Goal: Share content

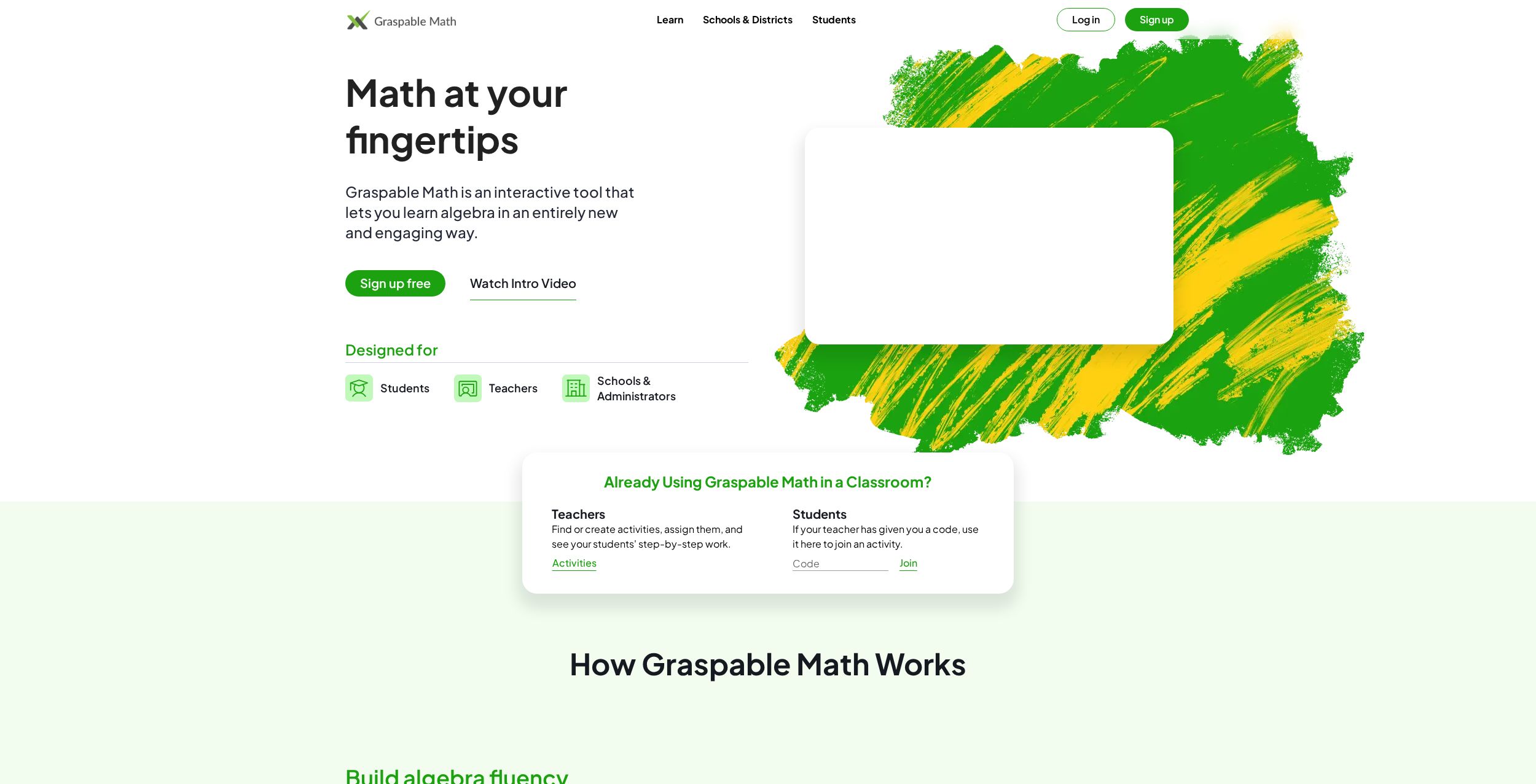
click at [1078, 18] on button "Log in" at bounding box center [1086, 19] width 58 height 23
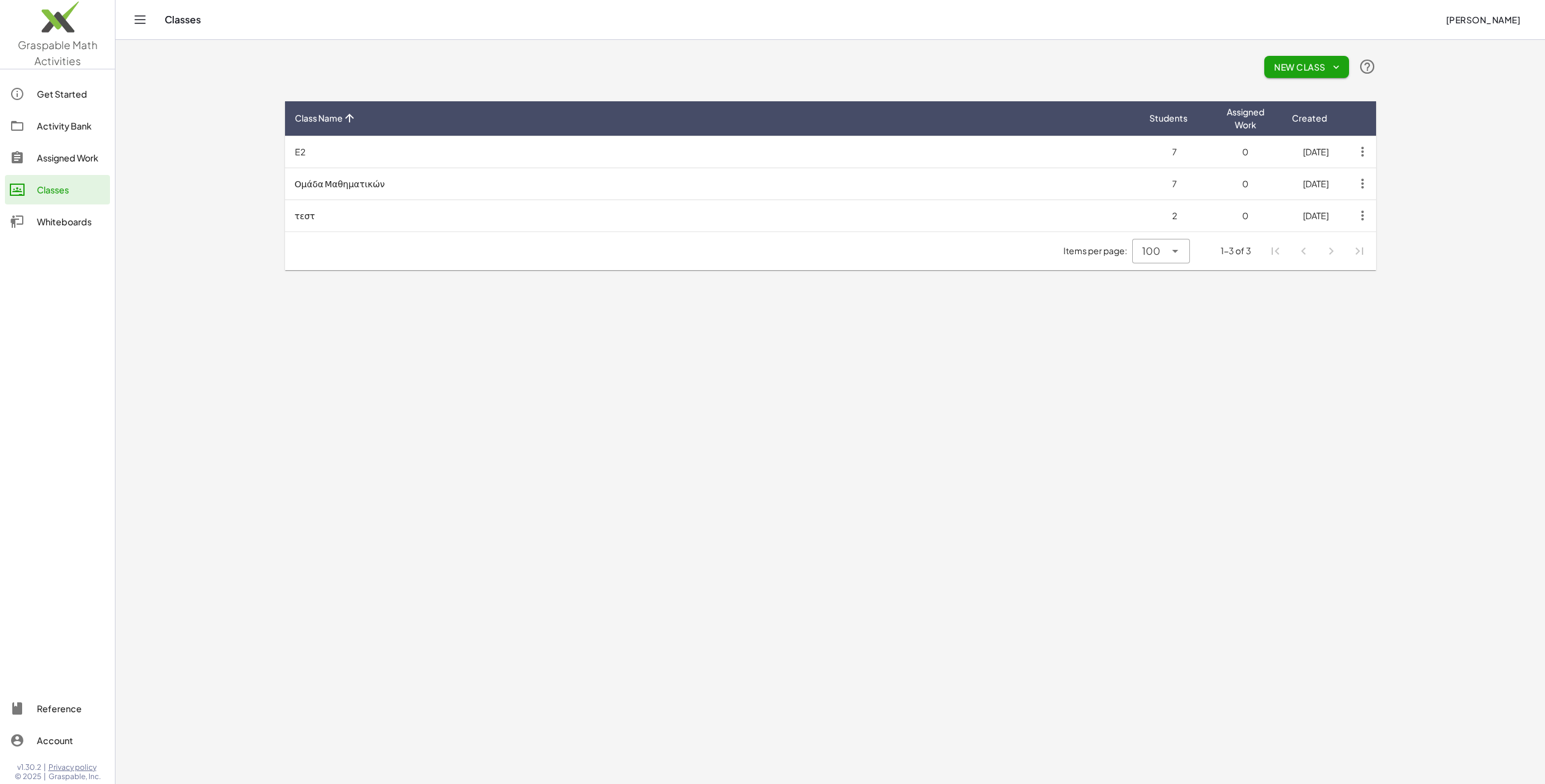
click at [64, 131] on div "Activity Bank" at bounding box center [70, 126] width 68 height 15
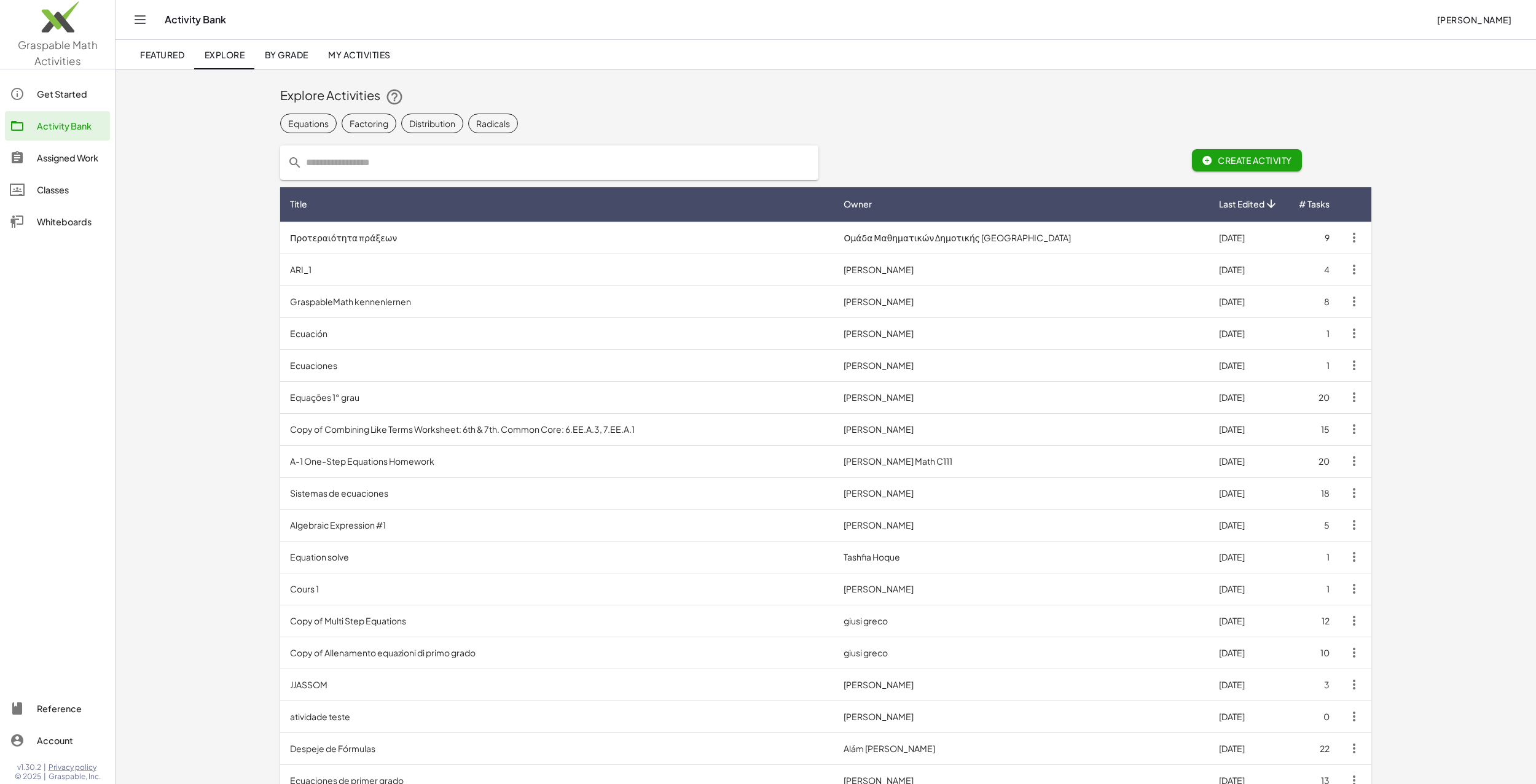
click at [362, 56] on span "My Activities" at bounding box center [360, 55] width 63 height 11
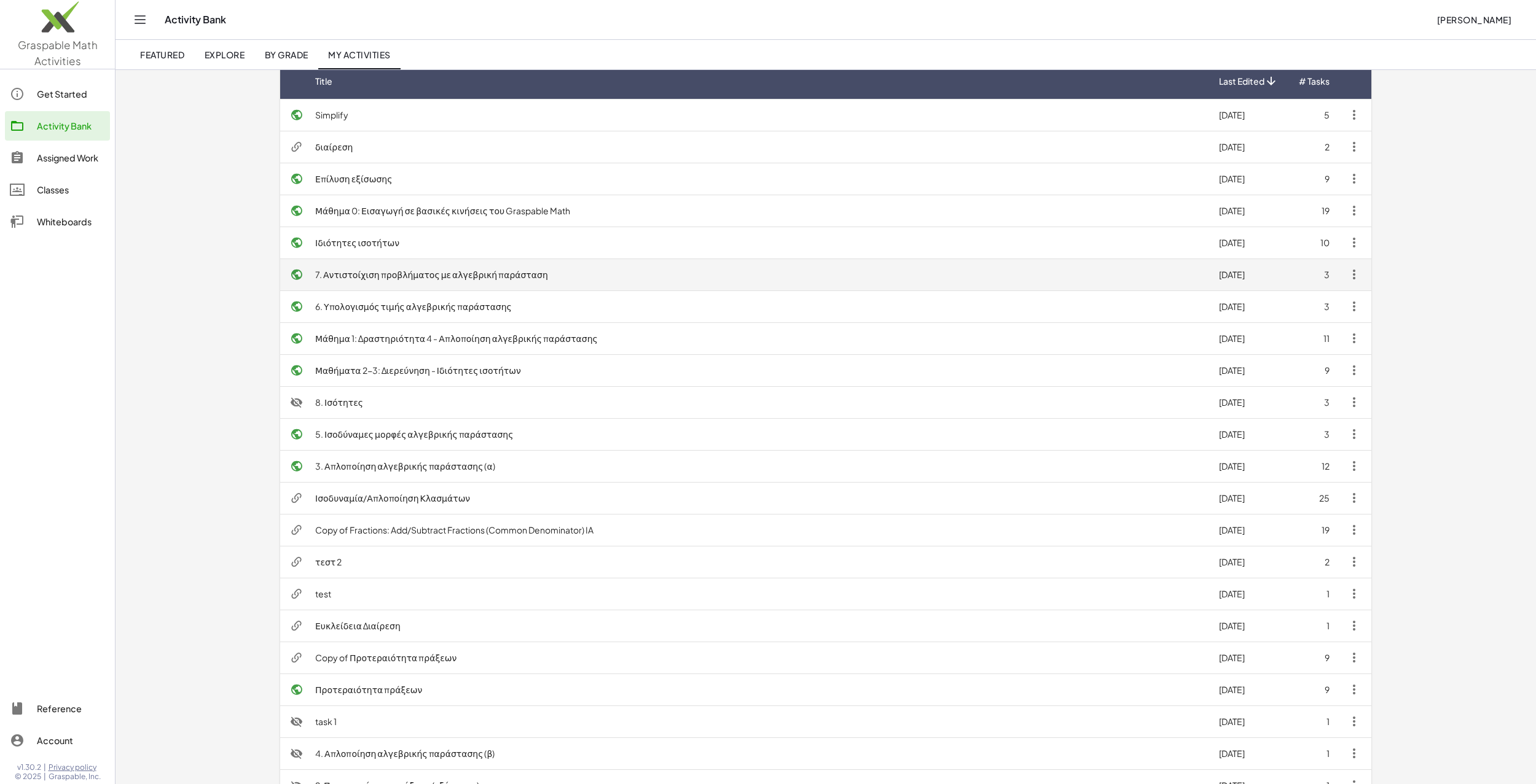
scroll to position [123, 0]
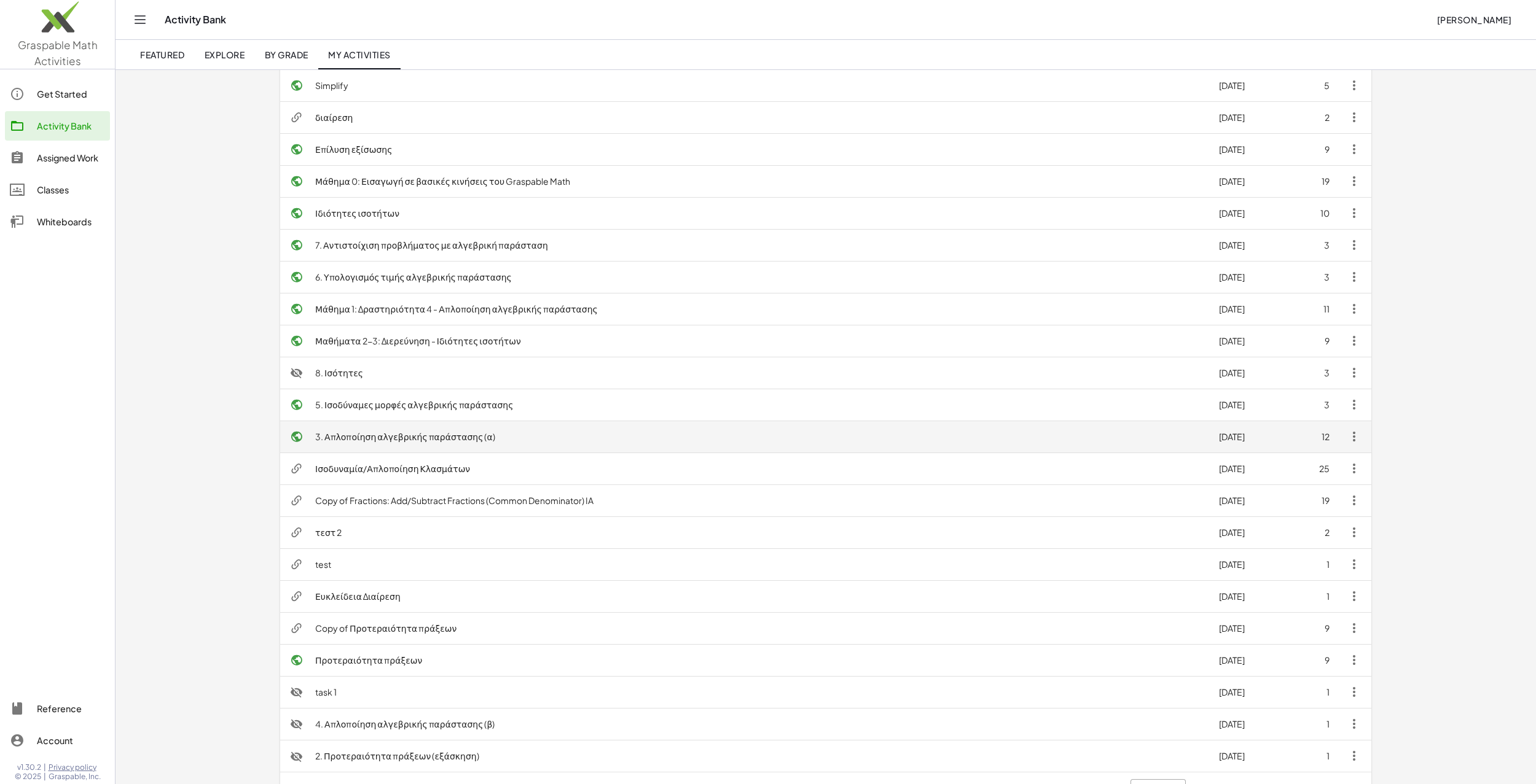
click at [376, 432] on td "3. Απλοποίηση αλγεβρικής παράστασης (α)" at bounding box center [757, 436] width 904 height 32
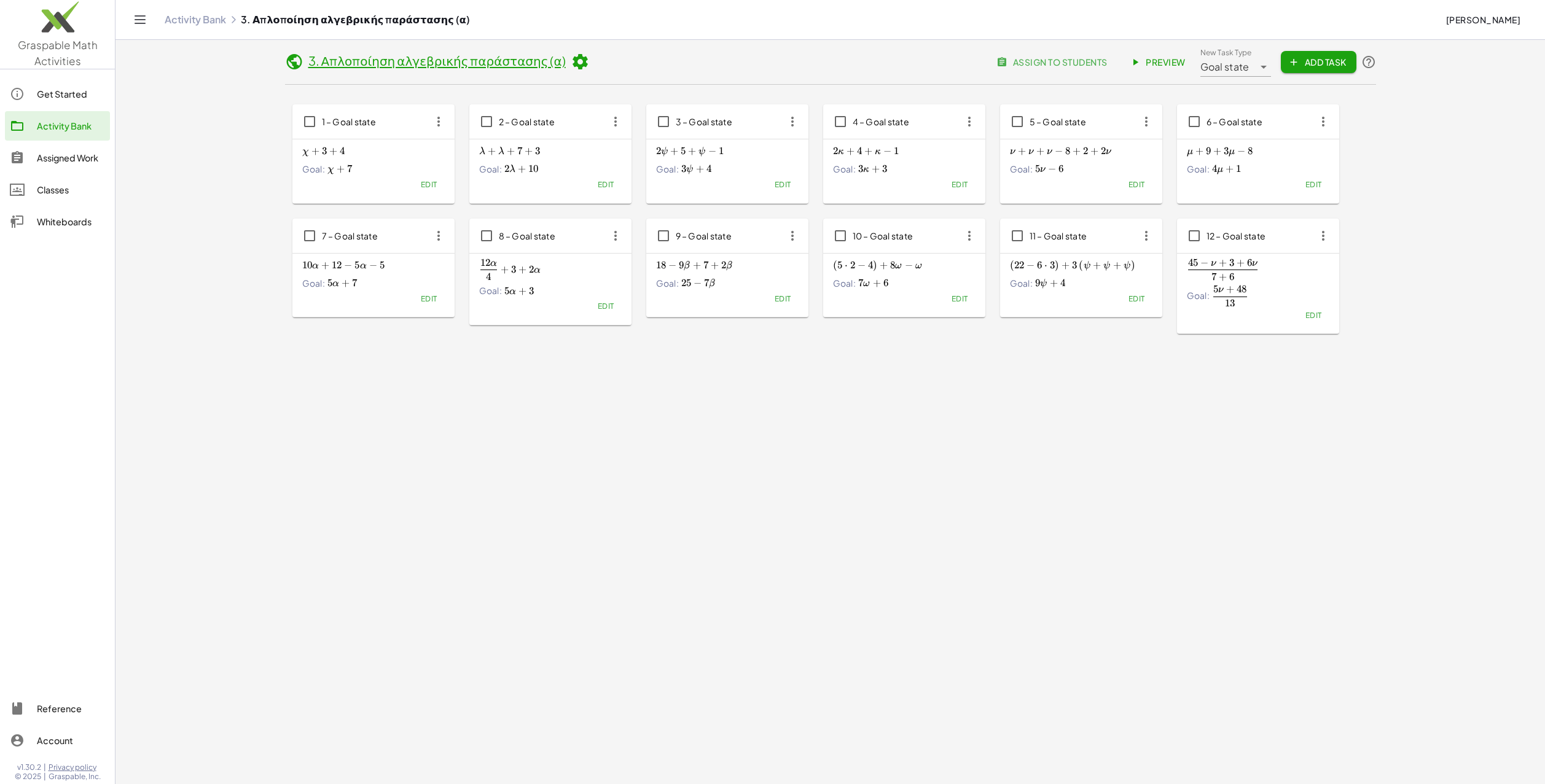
click at [570, 61] on icon at bounding box center [579, 61] width 19 height 19
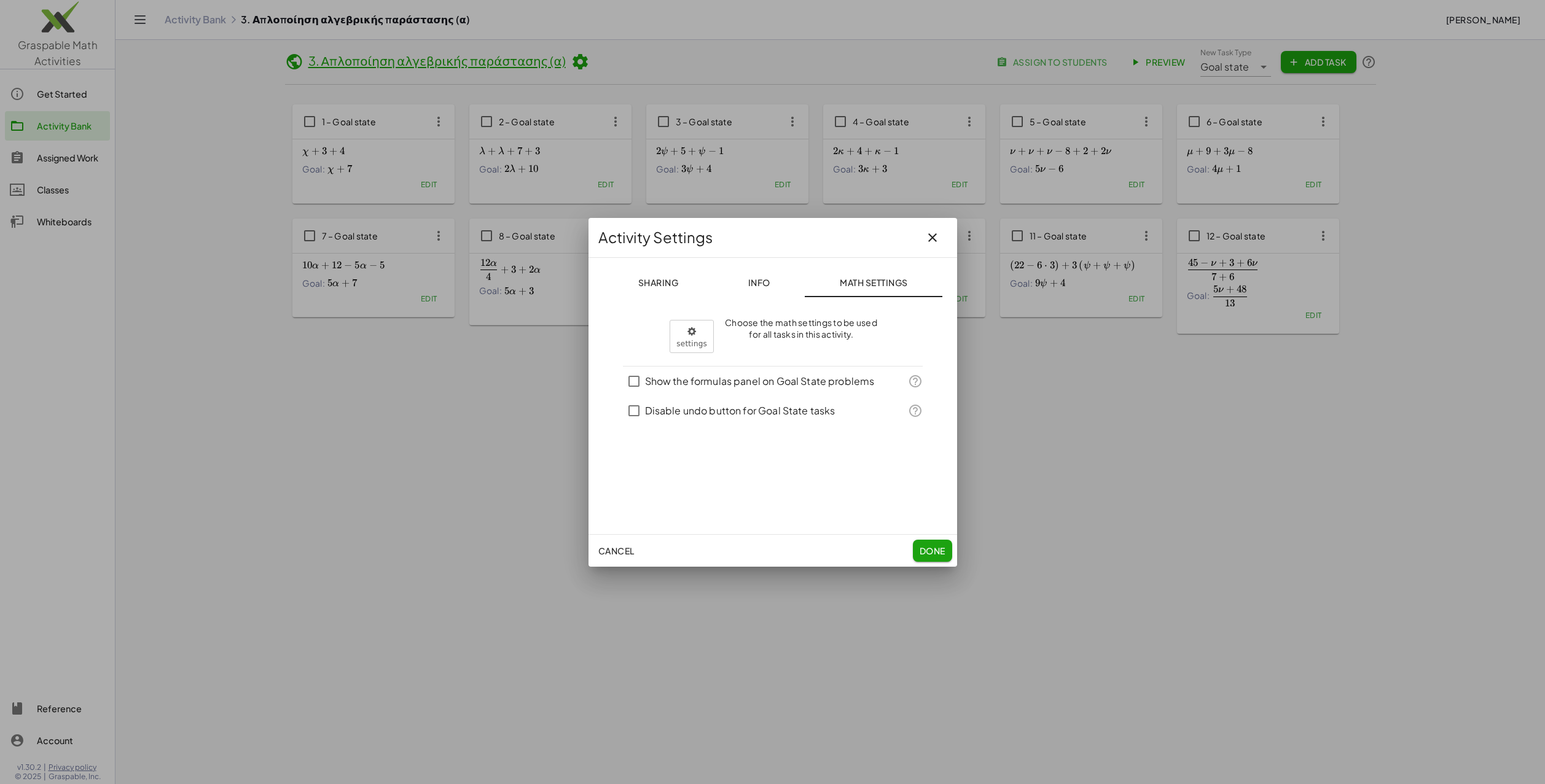
click at [804, 277] on button "Sharing" at bounding box center [873, 282] width 138 height 29
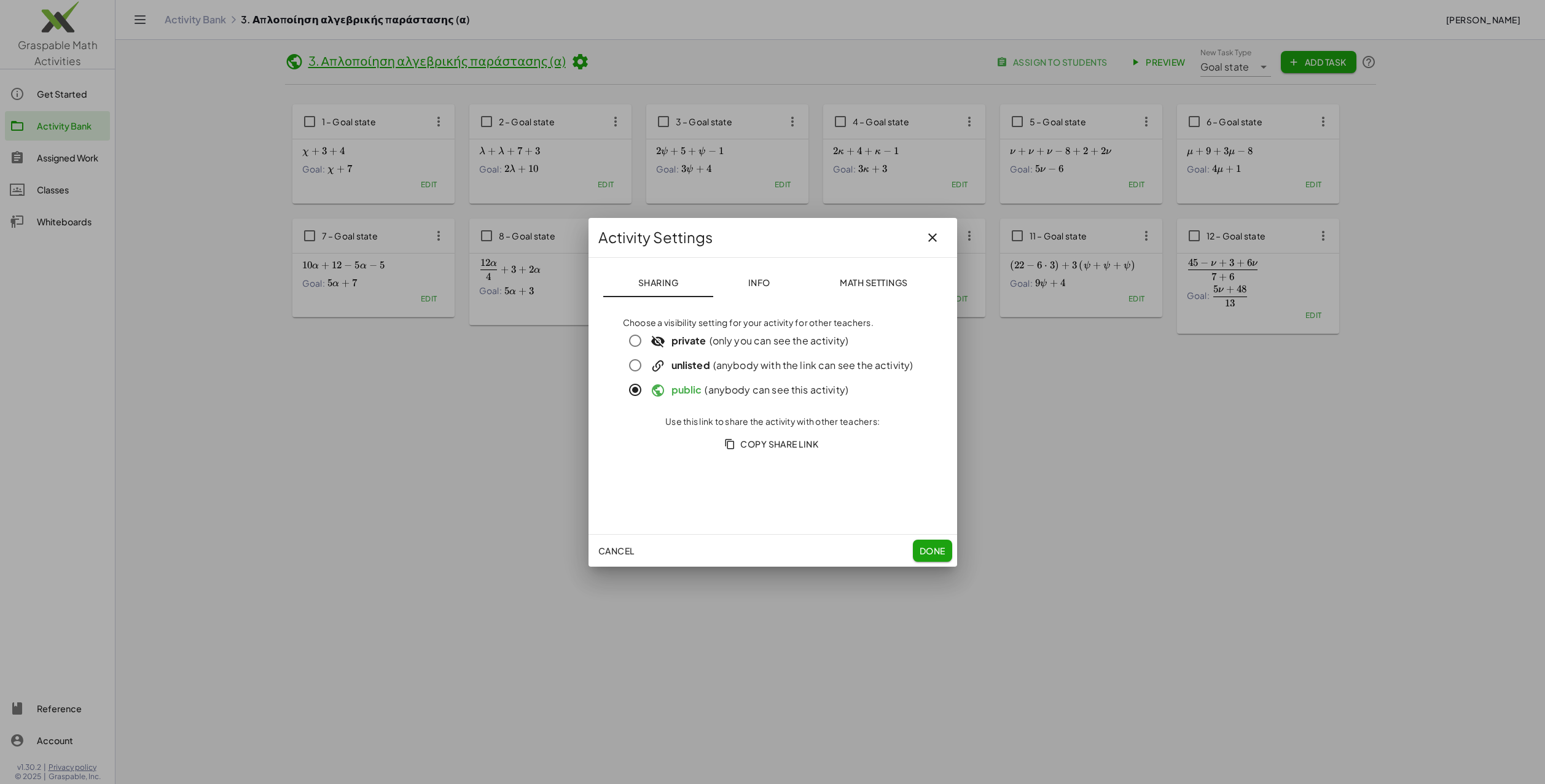
click at [796, 441] on span "Copy Share Link" at bounding box center [772, 444] width 92 height 11
